Goal: Transaction & Acquisition: Purchase product/service

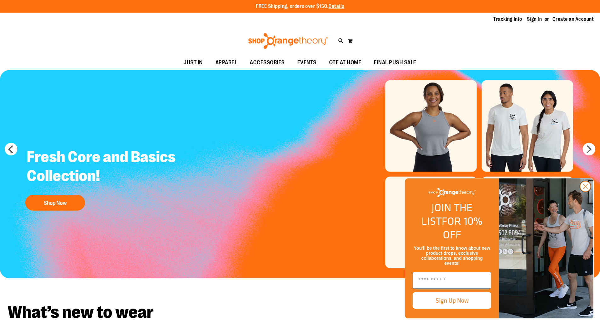
click at [587, 189] on icon "Close dialog" at bounding box center [585, 186] width 4 height 4
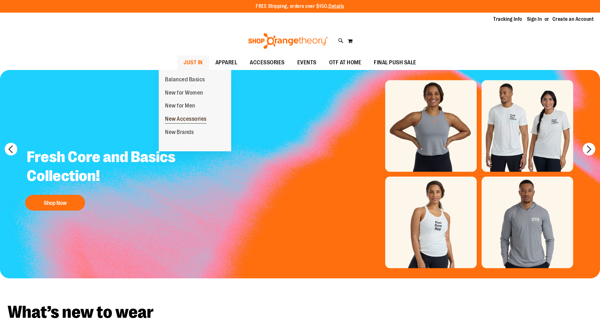
click at [187, 116] on span "New Accessories" at bounding box center [186, 120] width 42 height 8
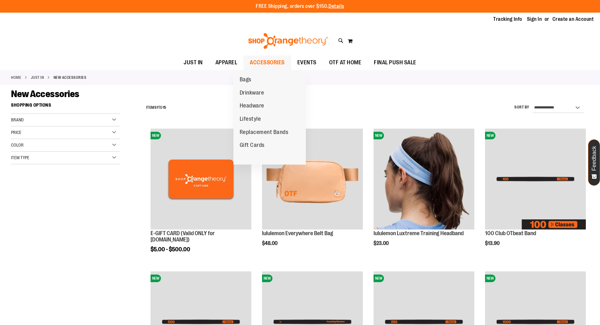
click at [261, 60] on span "ACCESSORIES" at bounding box center [267, 62] width 35 height 14
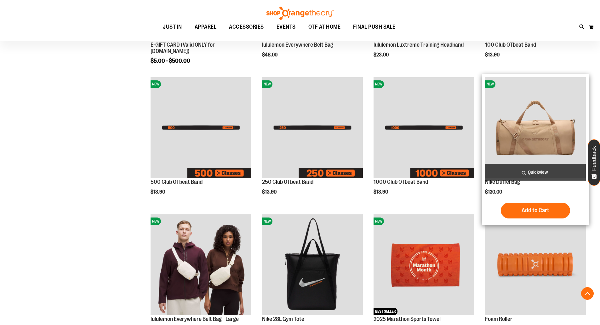
scroll to position [252, 0]
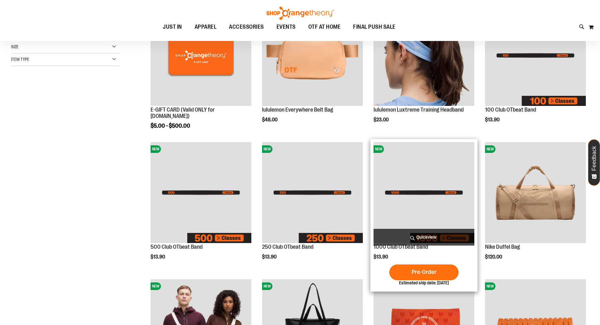
scroll to position [63, 0]
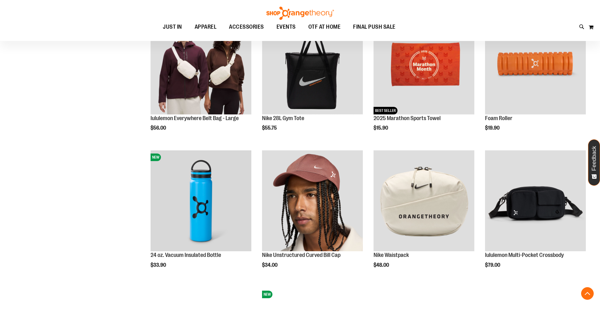
scroll to position [378, 0]
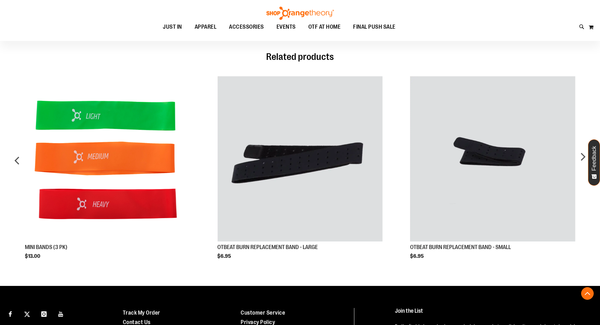
scroll to position [220, 0]
